Goal: Find specific page/section: Find specific page/section

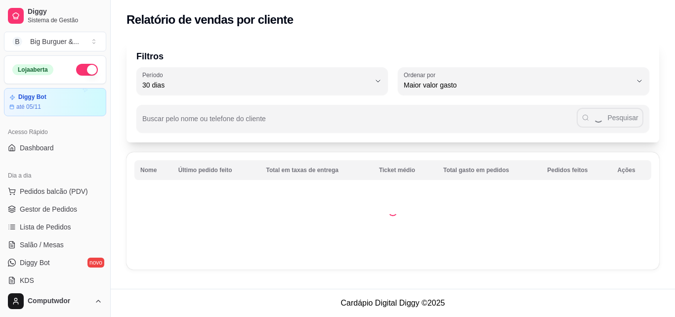
select select "30"
select select "HIGHEST_TOTAL_SPENT_WITH_ORDERS"
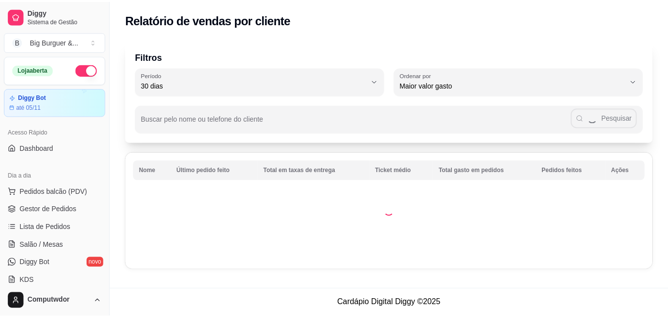
scroll to position [247, 0]
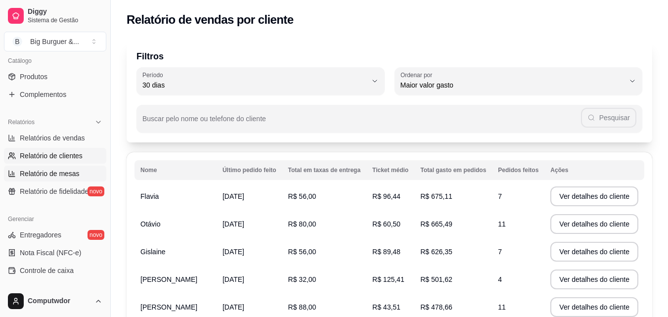
click at [67, 170] on span "Relatório de mesas" at bounding box center [50, 173] width 60 height 10
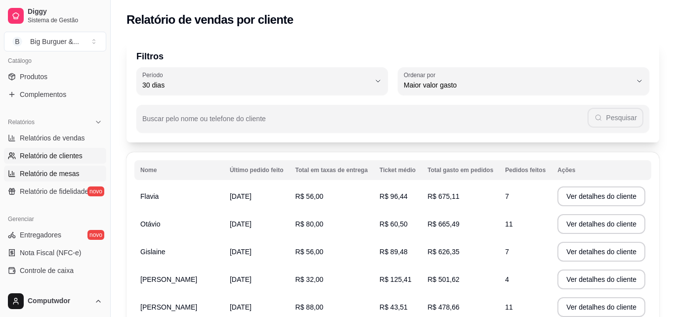
select select "TOTAL_OF_ORDERS"
select select "7"
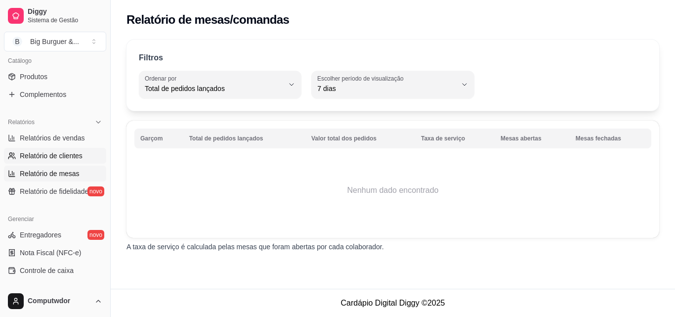
click at [62, 154] on span "Relatório de clientes" at bounding box center [51, 156] width 63 height 10
select select "30"
select select "HIGHEST_TOTAL_SPENT_WITH_ORDERS"
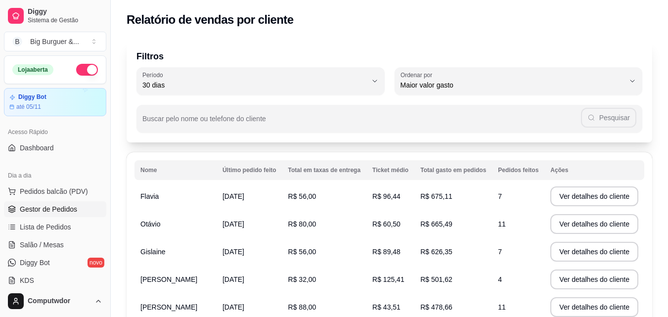
click at [46, 208] on span "Gestor de Pedidos" at bounding box center [48, 209] width 57 height 10
